Goal: Information Seeking & Learning: Learn about a topic

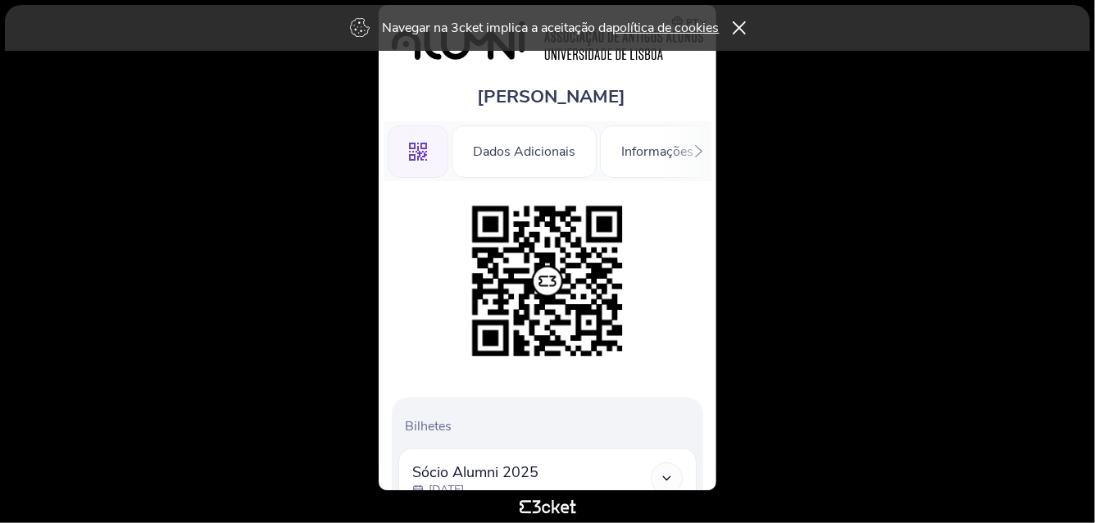
click at [849, 218] on body "Navegar na 3cket implica a aceitação da política de cookies pt Português ([GEOG…" at bounding box center [548, 262] width 1082 height 510
click at [743, 34] on icon at bounding box center [739, 27] width 14 height 13
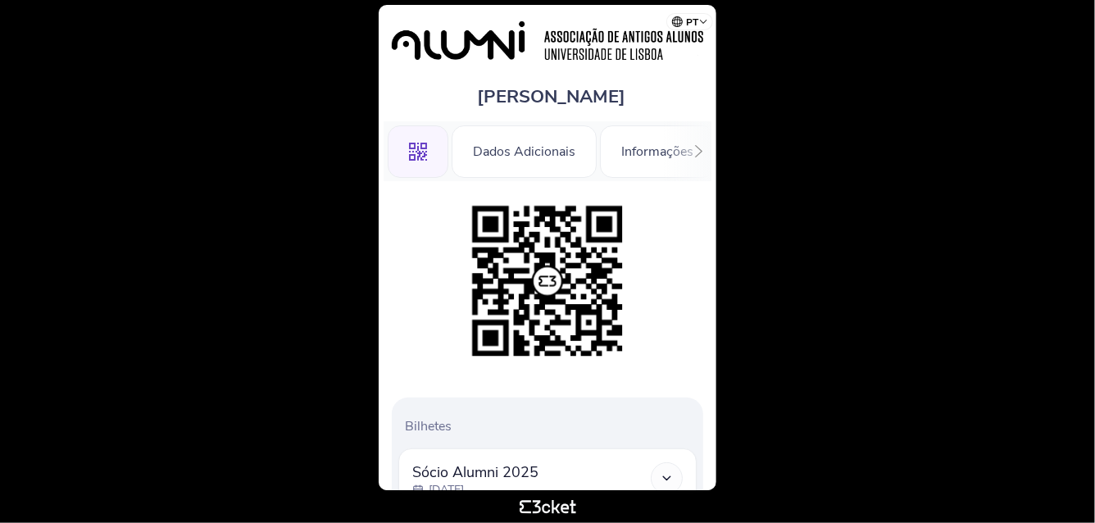
click at [556, 301] on img at bounding box center [547, 280] width 167 height 167
click at [520, 279] on img at bounding box center [547, 280] width 167 height 167
click at [726, 360] on body "pt Português ([GEOGRAPHIC_DATA]) English Español Catalan [DEMOGRAPHIC_DATA] [PE…" at bounding box center [548, 262] width 1082 height 510
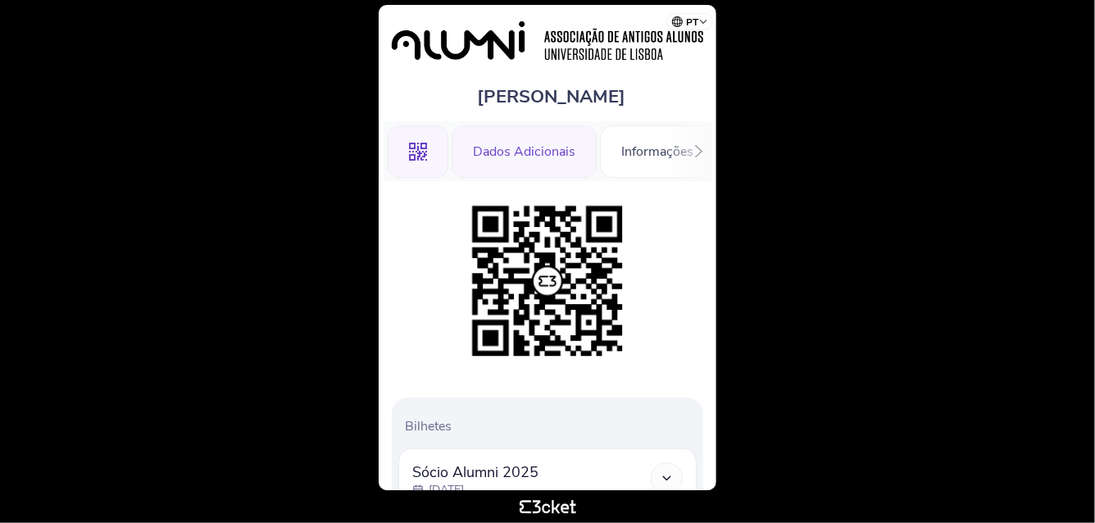
click at [545, 148] on div "Dados Adicionais" at bounding box center [524, 151] width 145 height 52
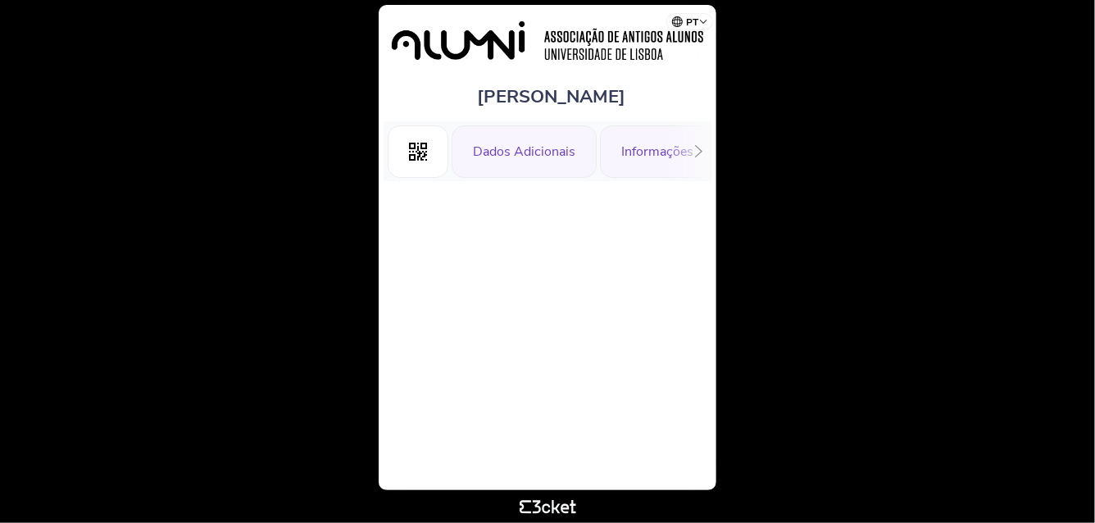
click at [652, 150] on div "Informações" at bounding box center [657, 151] width 115 height 52
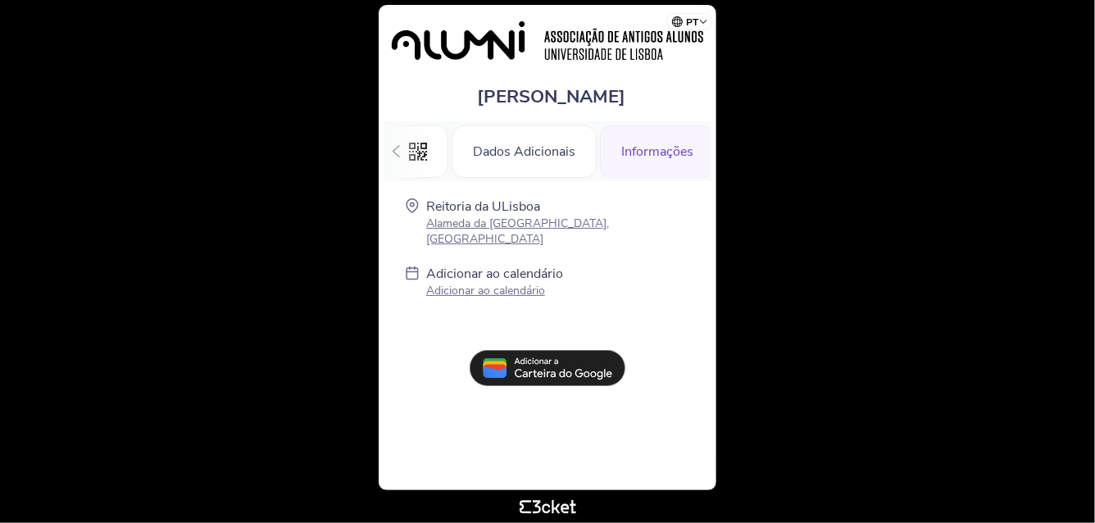
scroll to position [0, 5]
click at [529, 153] on div "Dados Adicionais" at bounding box center [519, 151] width 145 height 52
